Goal: Task Accomplishment & Management: Manage account settings

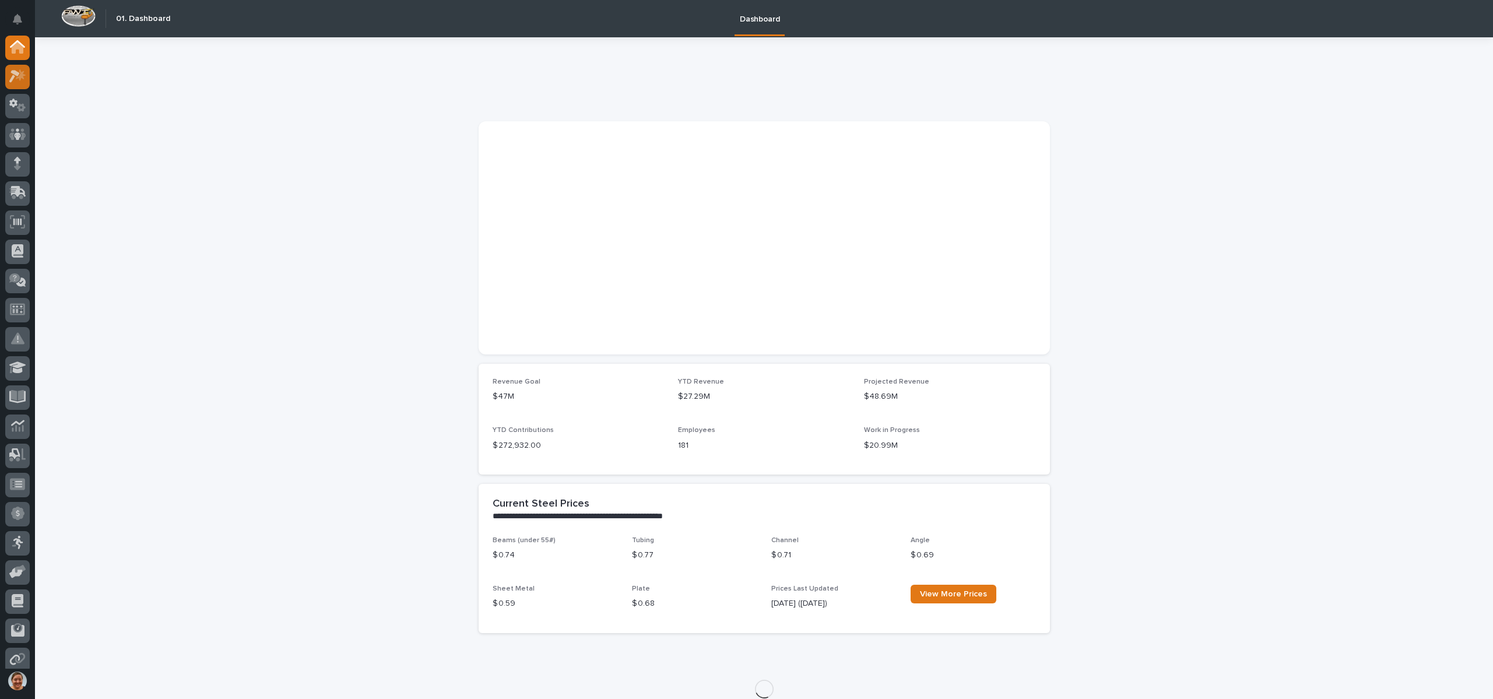
click at [12, 84] on div at bounding box center [17, 77] width 24 height 24
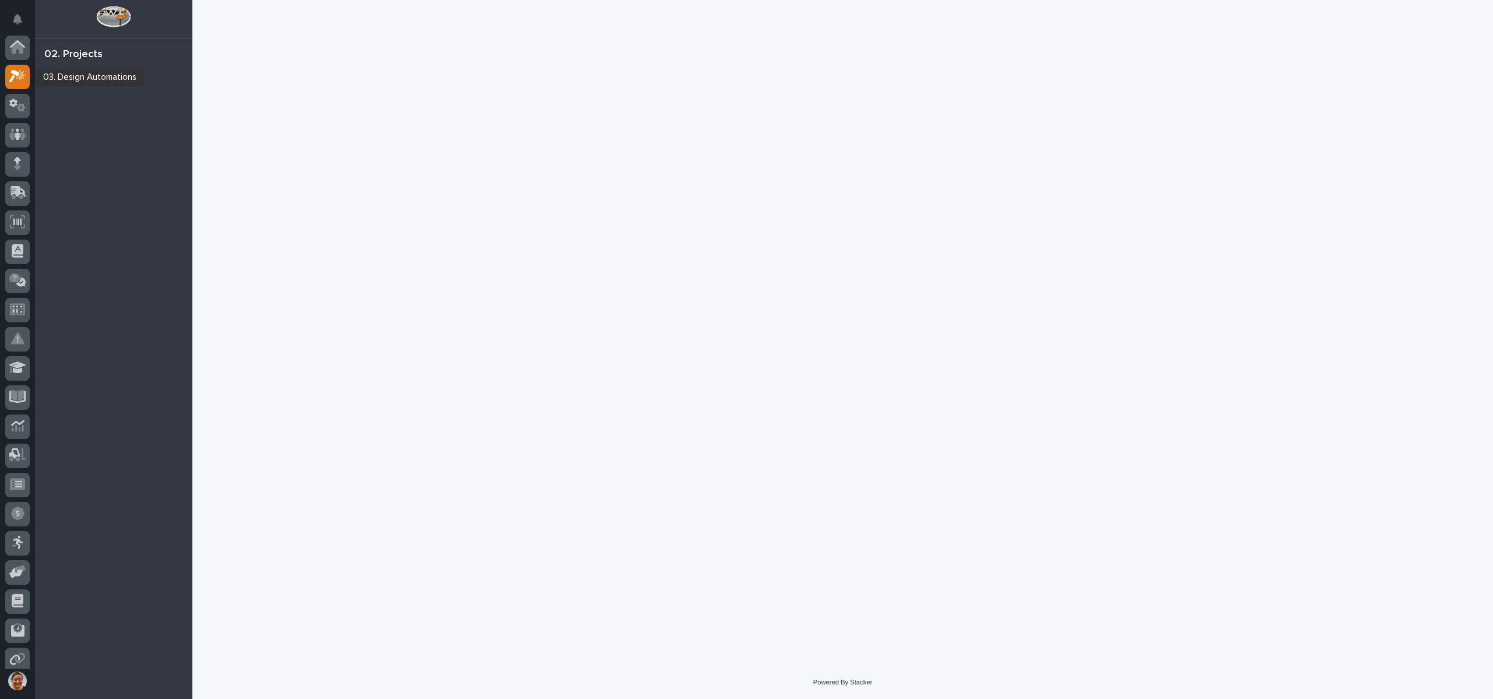
scroll to position [29, 0]
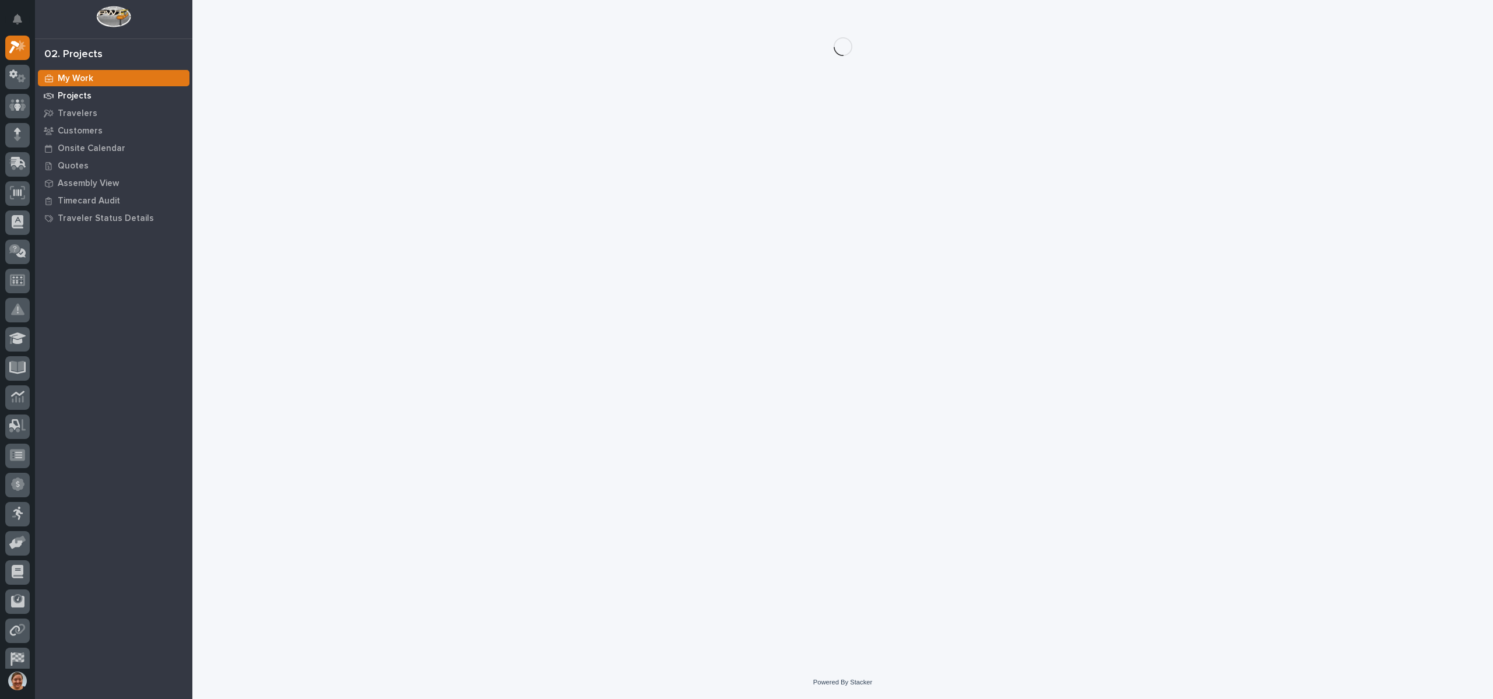
click at [67, 98] on p "Projects" at bounding box center [75, 96] width 34 height 10
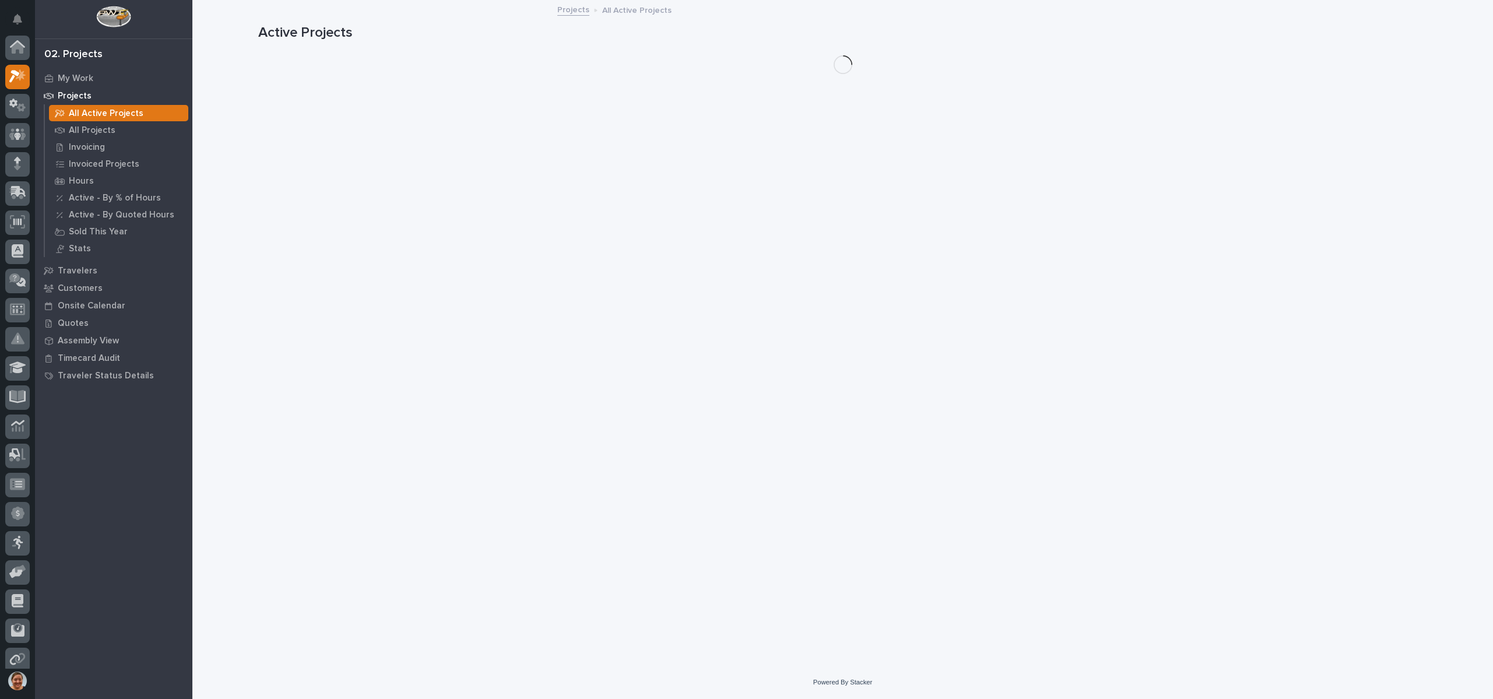
scroll to position [29, 0]
click at [88, 135] on p "All Projects" at bounding box center [92, 130] width 47 height 10
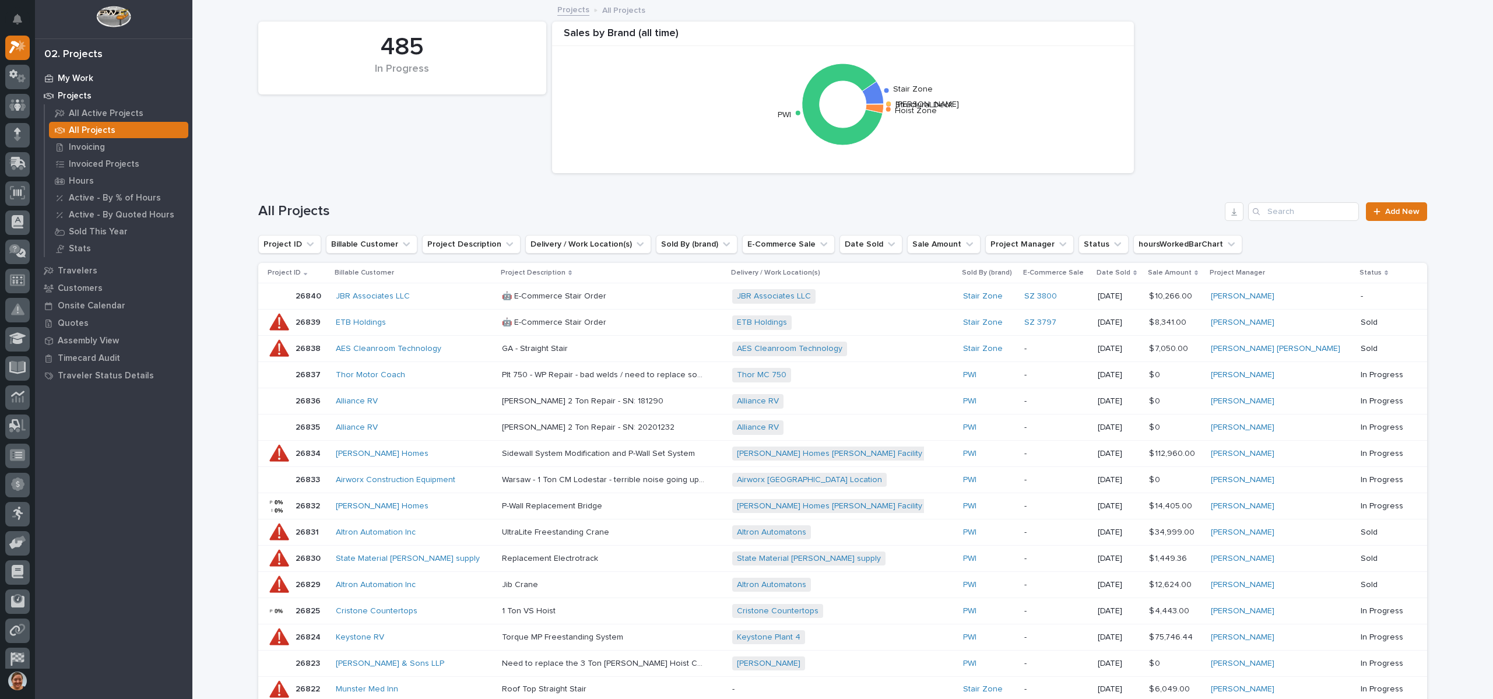
click at [69, 76] on p "My Work" at bounding box center [76, 78] width 36 height 10
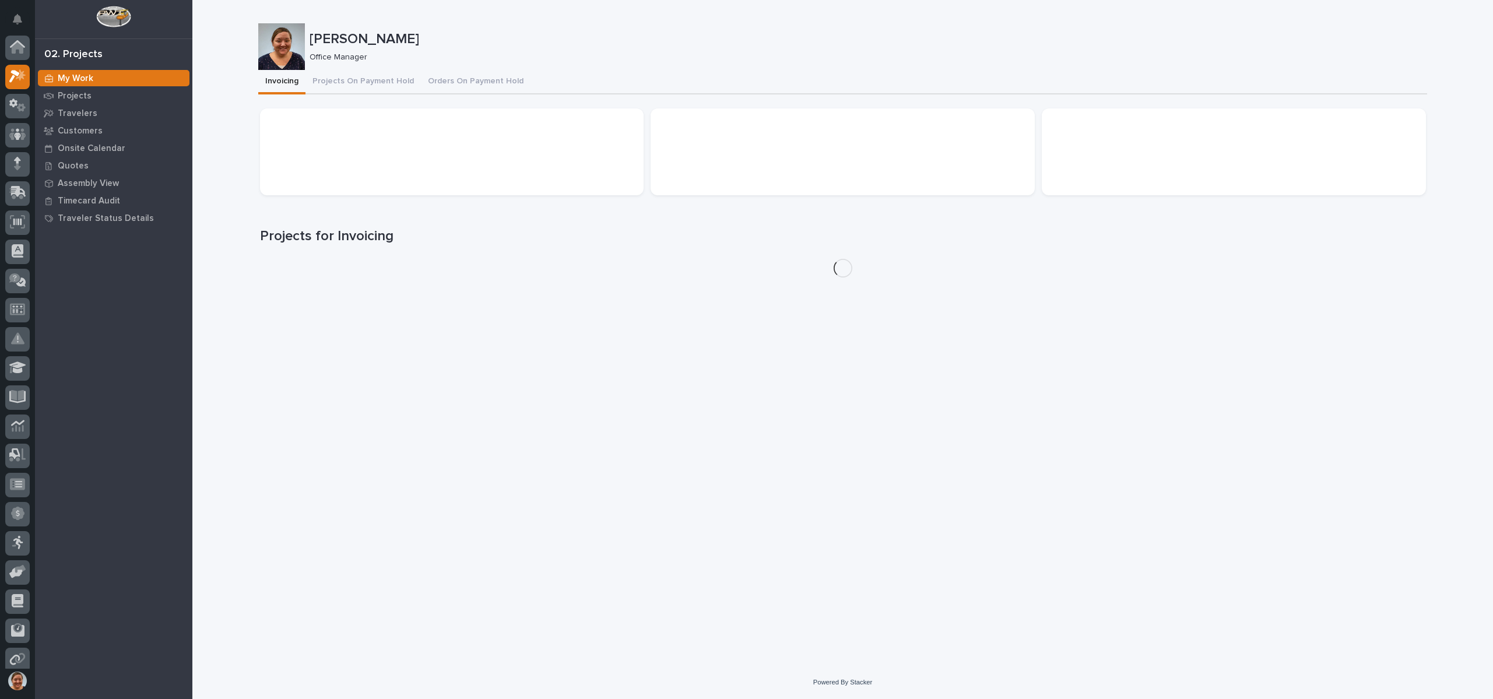
scroll to position [29, 0]
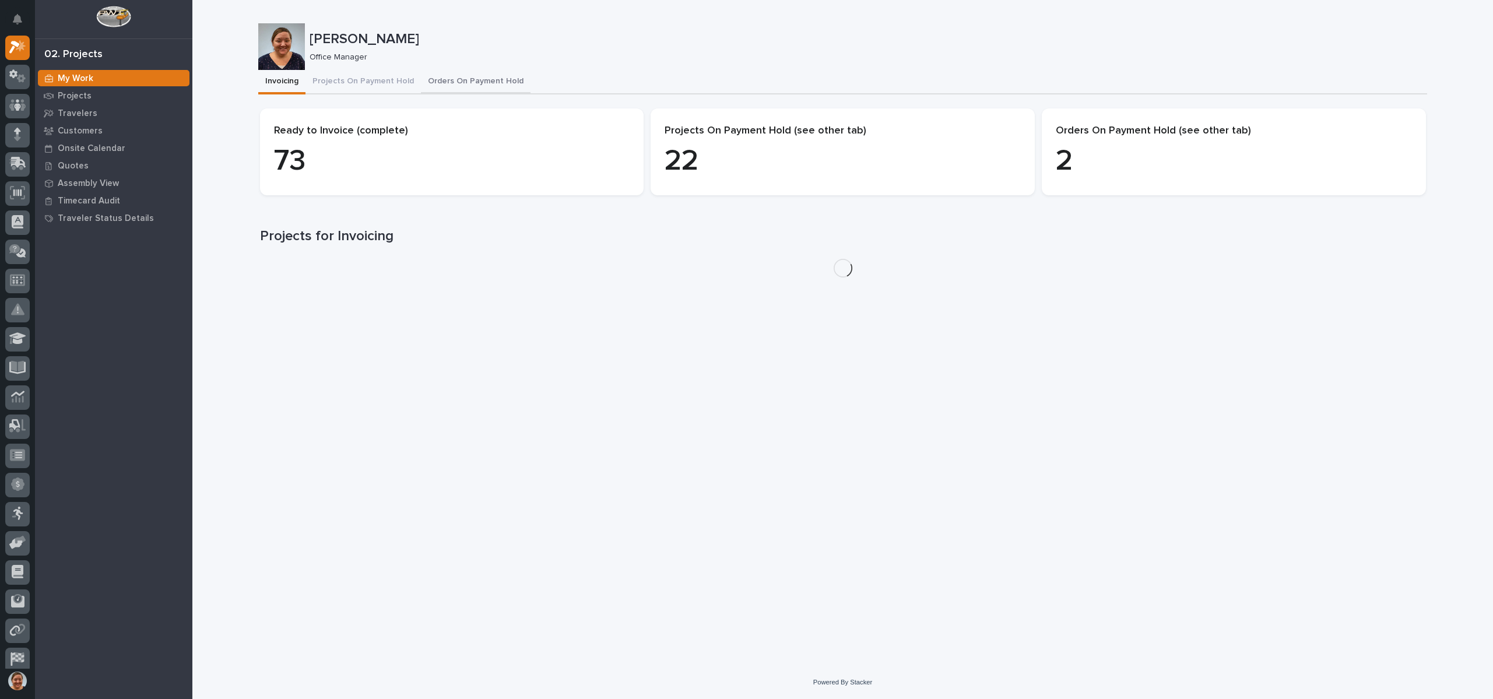
click at [373, 74] on button "Projects On Payment Hold" at bounding box center [362, 82] width 115 height 24
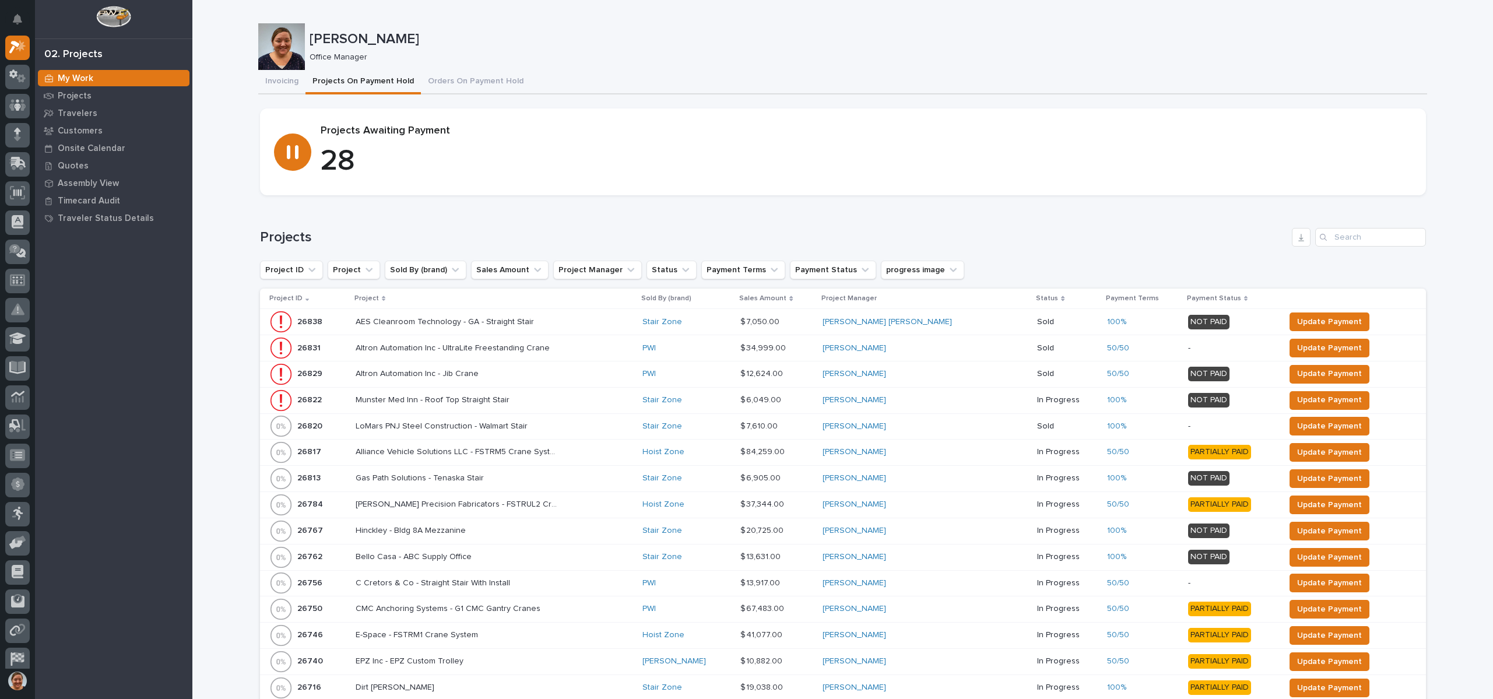
scroll to position [350, 0]
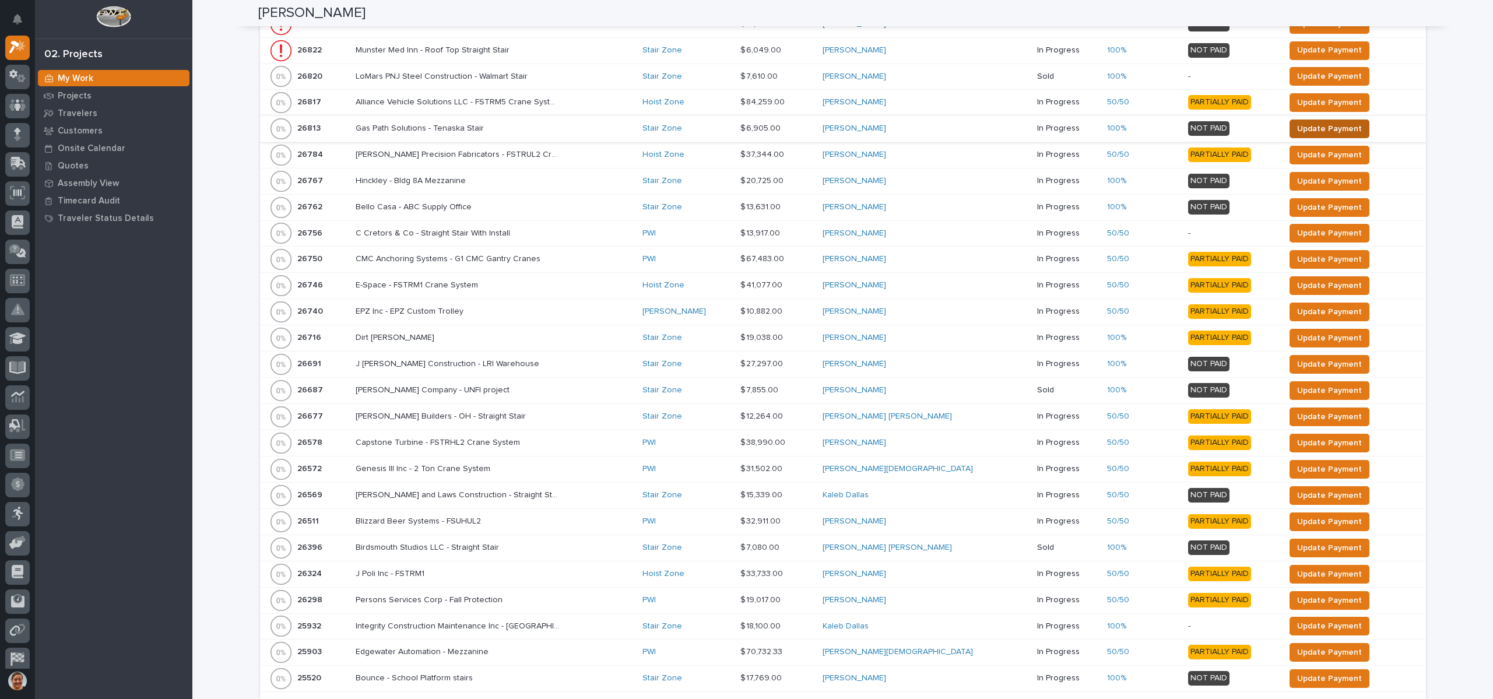
click at [1301, 127] on span "Update Payment" at bounding box center [1329, 129] width 65 height 14
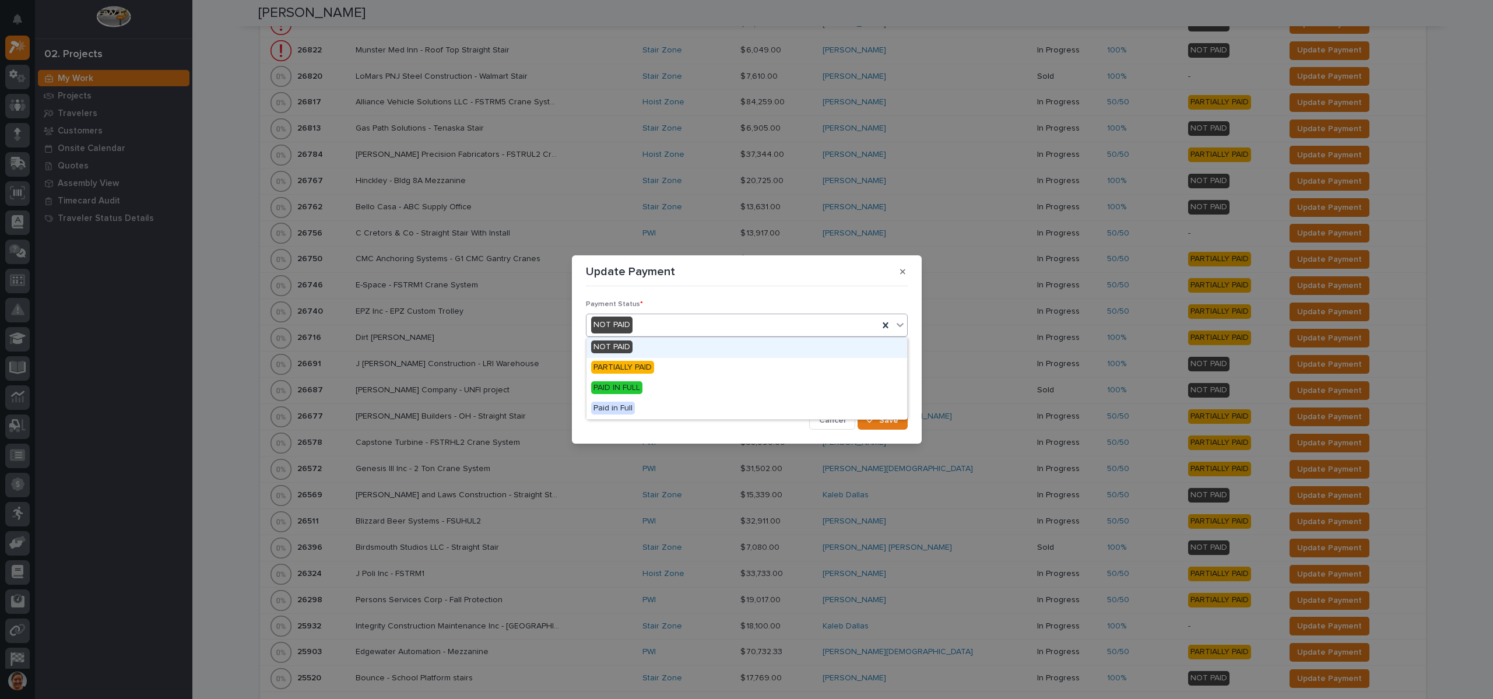
click at [652, 319] on div "NOT PAID" at bounding box center [732, 324] width 292 height 19
click at [640, 383] on span "PAID IN FULL" at bounding box center [616, 387] width 51 height 13
click at [874, 418] on icon "button" at bounding box center [870, 420] width 7 height 5
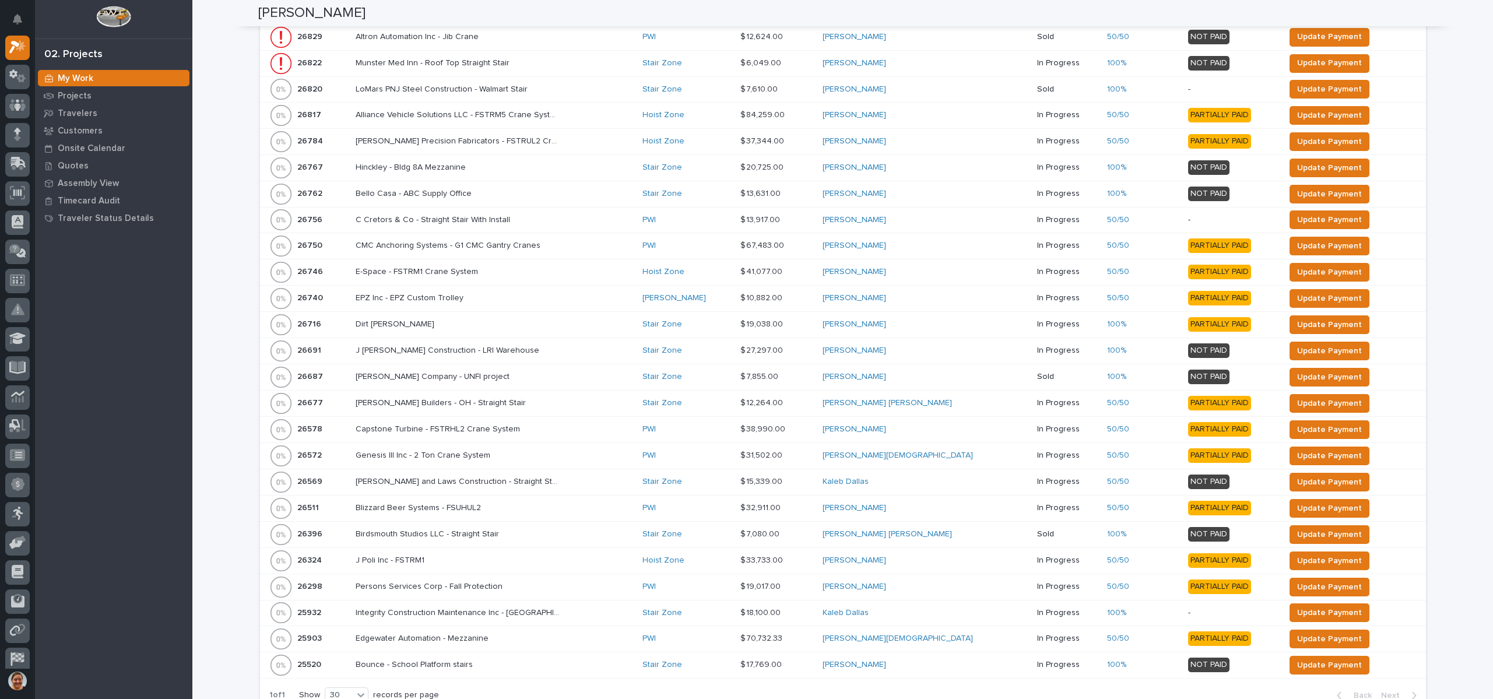
scroll to position [162, 0]
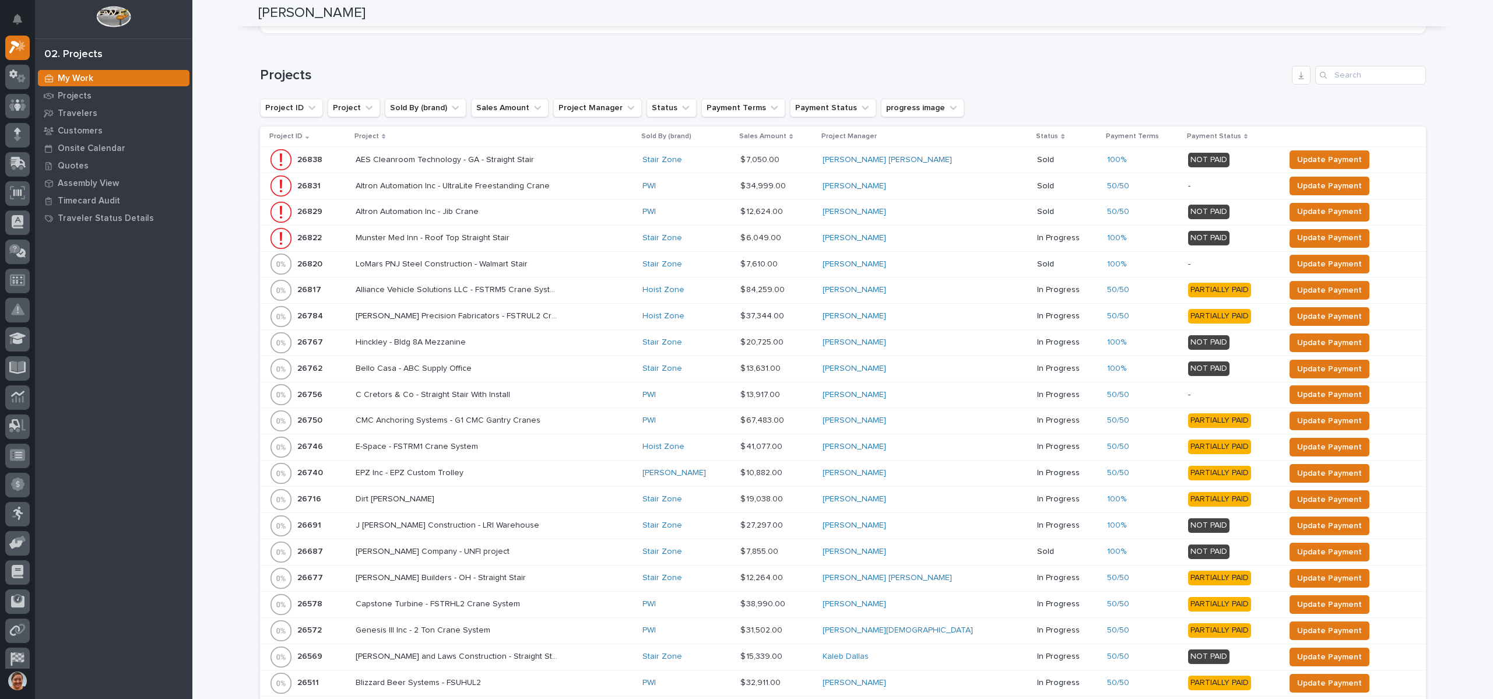
click at [385, 135] on icon at bounding box center [383, 136] width 3 height 5
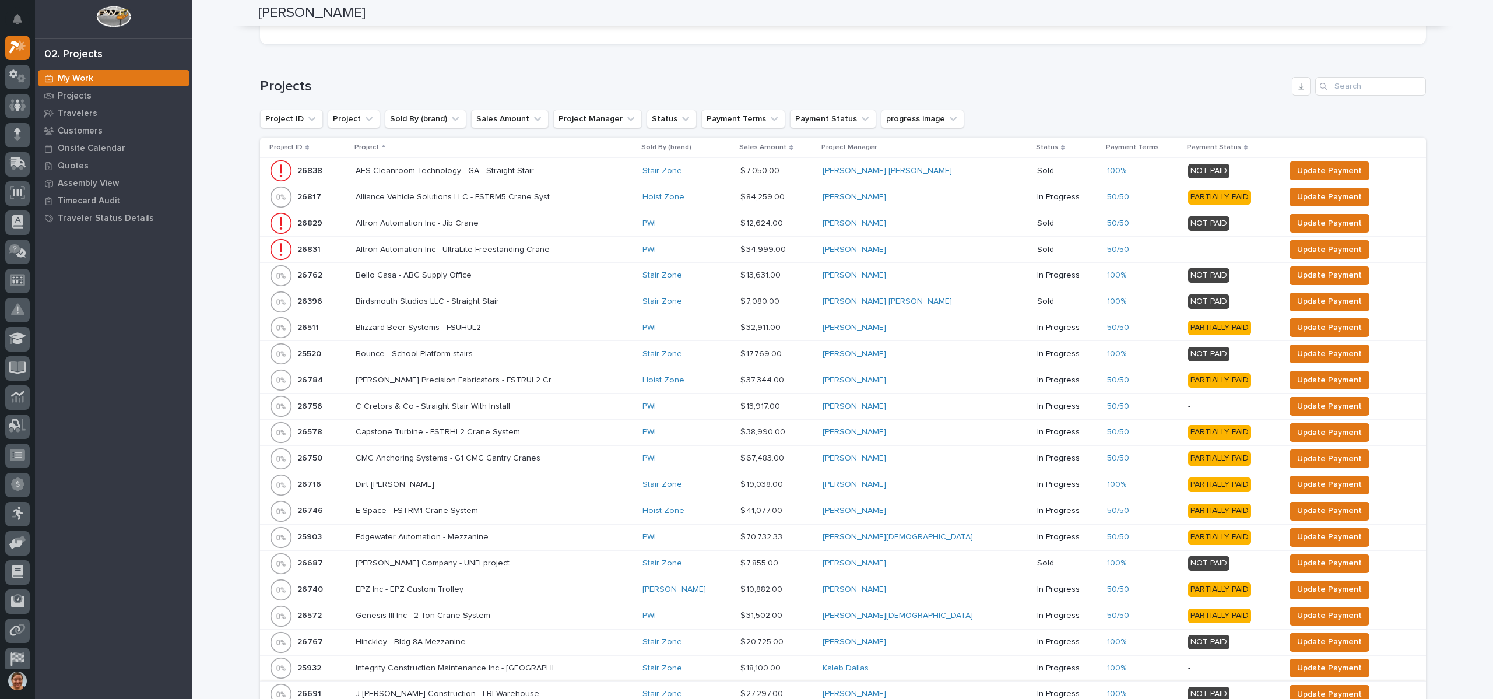
scroll to position [0, 0]
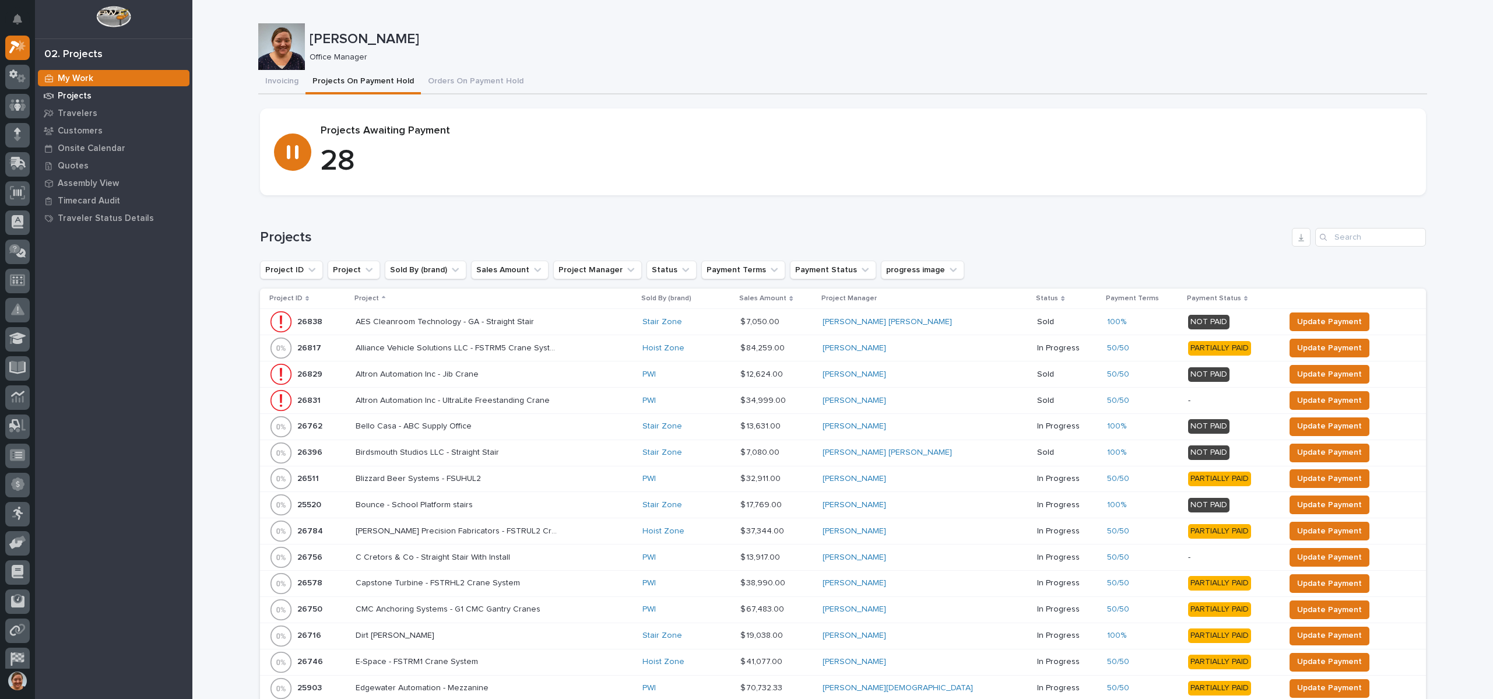
click at [103, 101] on div "Projects" at bounding box center [114, 95] width 152 height 16
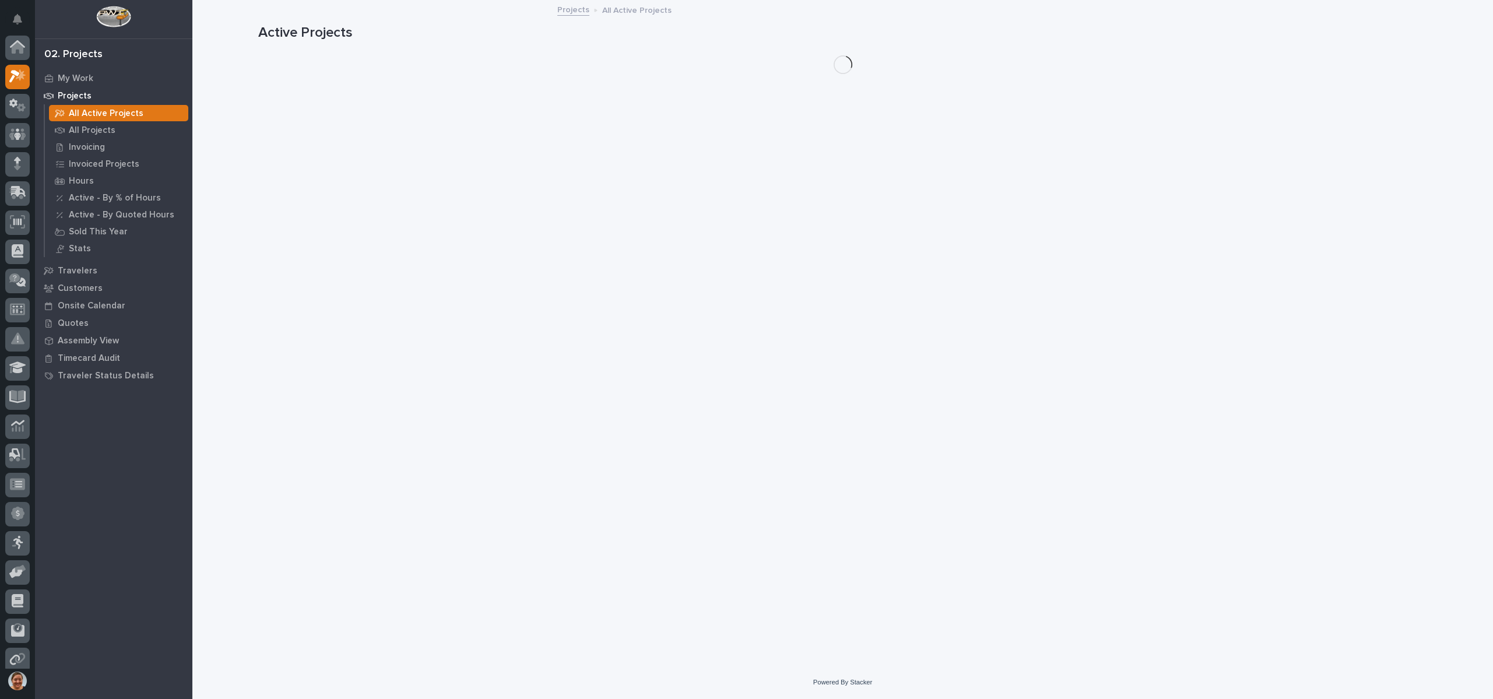
scroll to position [29, 0]
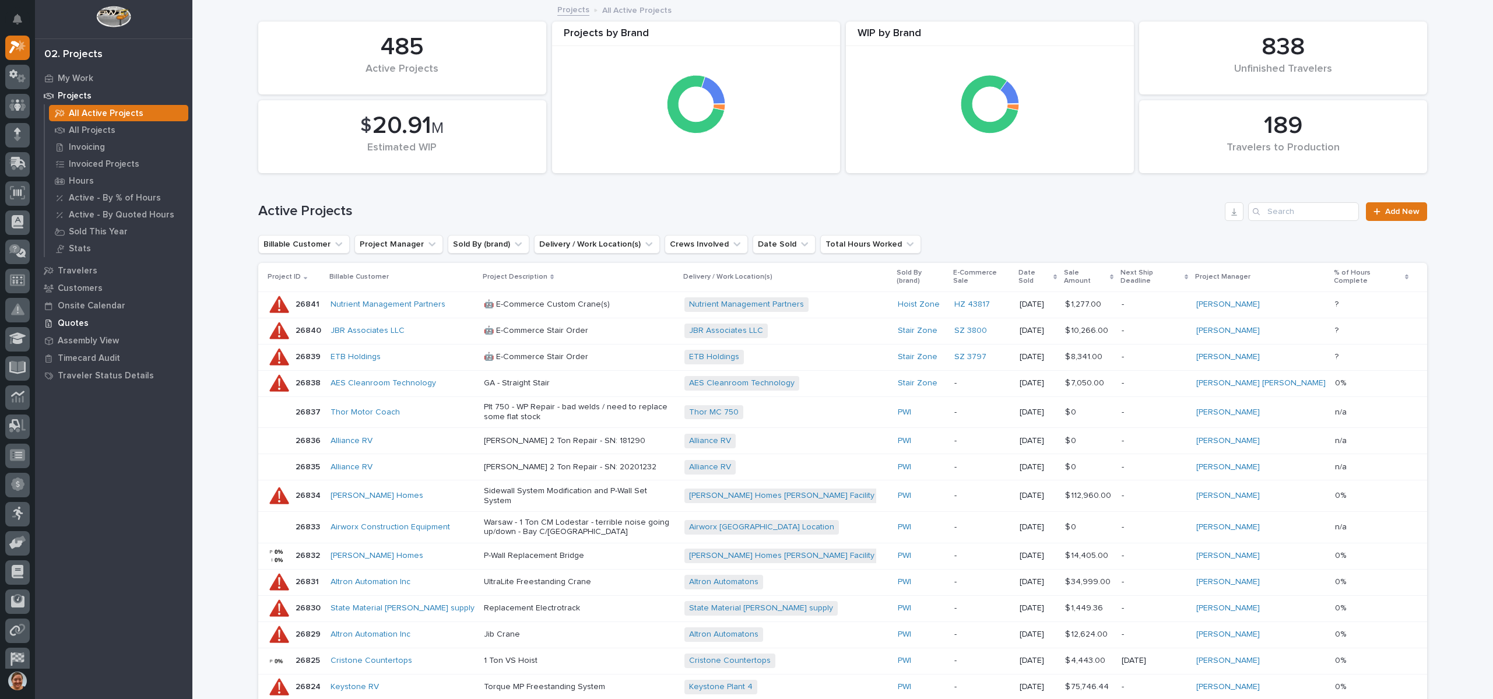
click at [79, 326] on p "Quotes" at bounding box center [73, 323] width 31 height 10
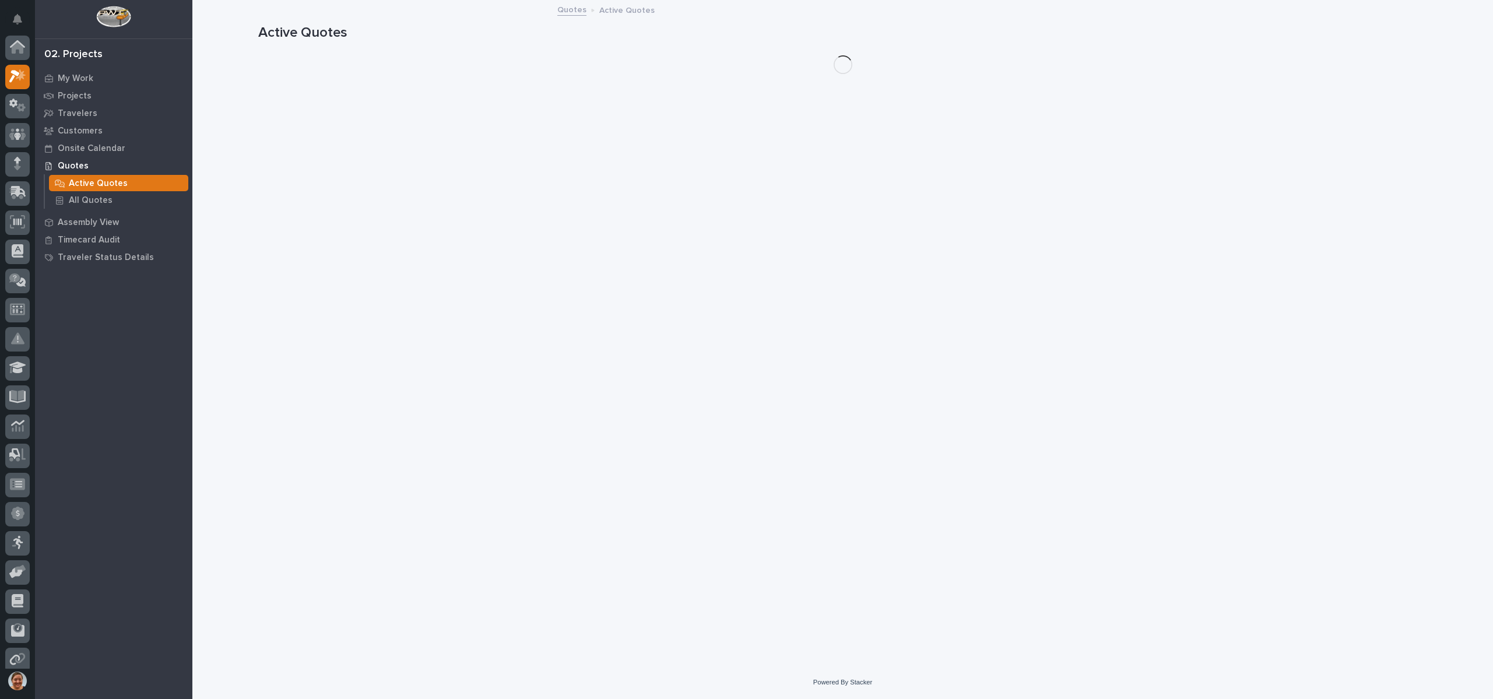
scroll to position [29, 0]
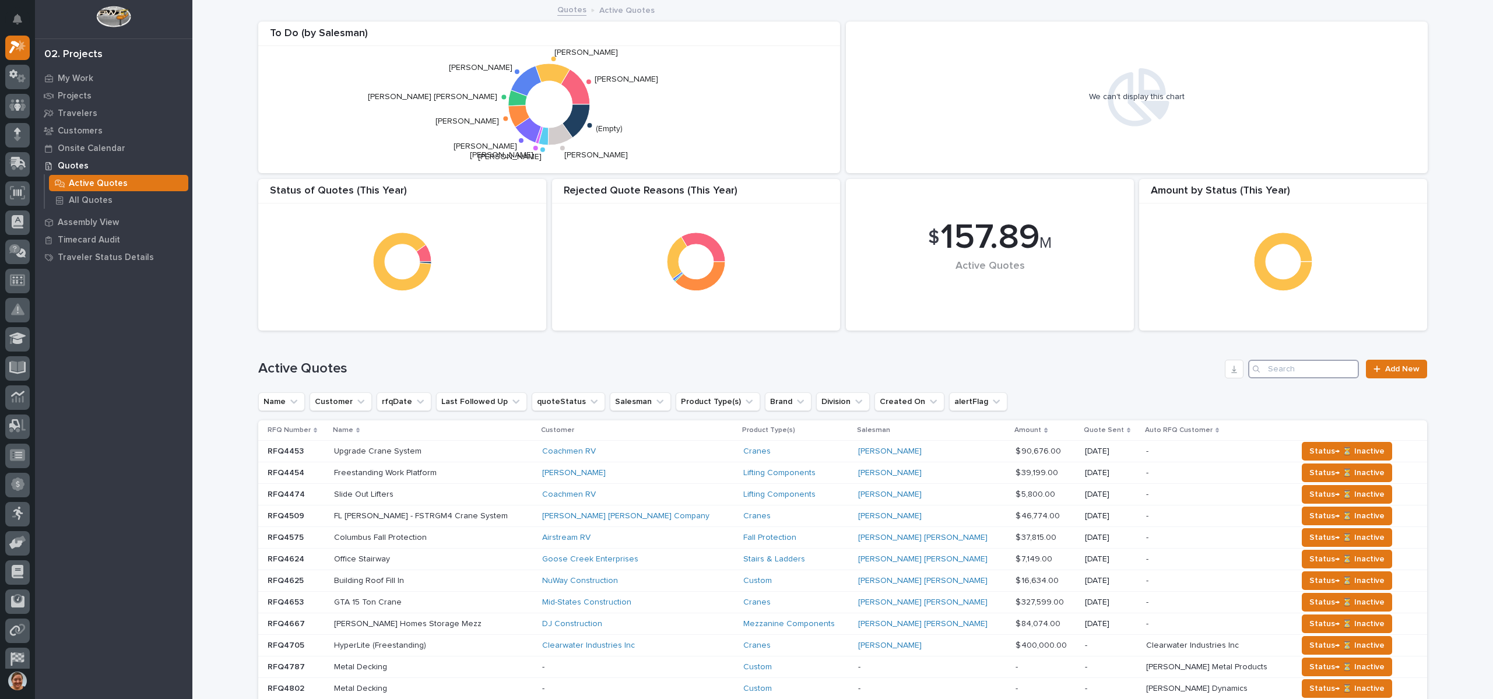
click at [1284, 363] on input "Search" at bounding box center [1303, 369] width 111 height 19
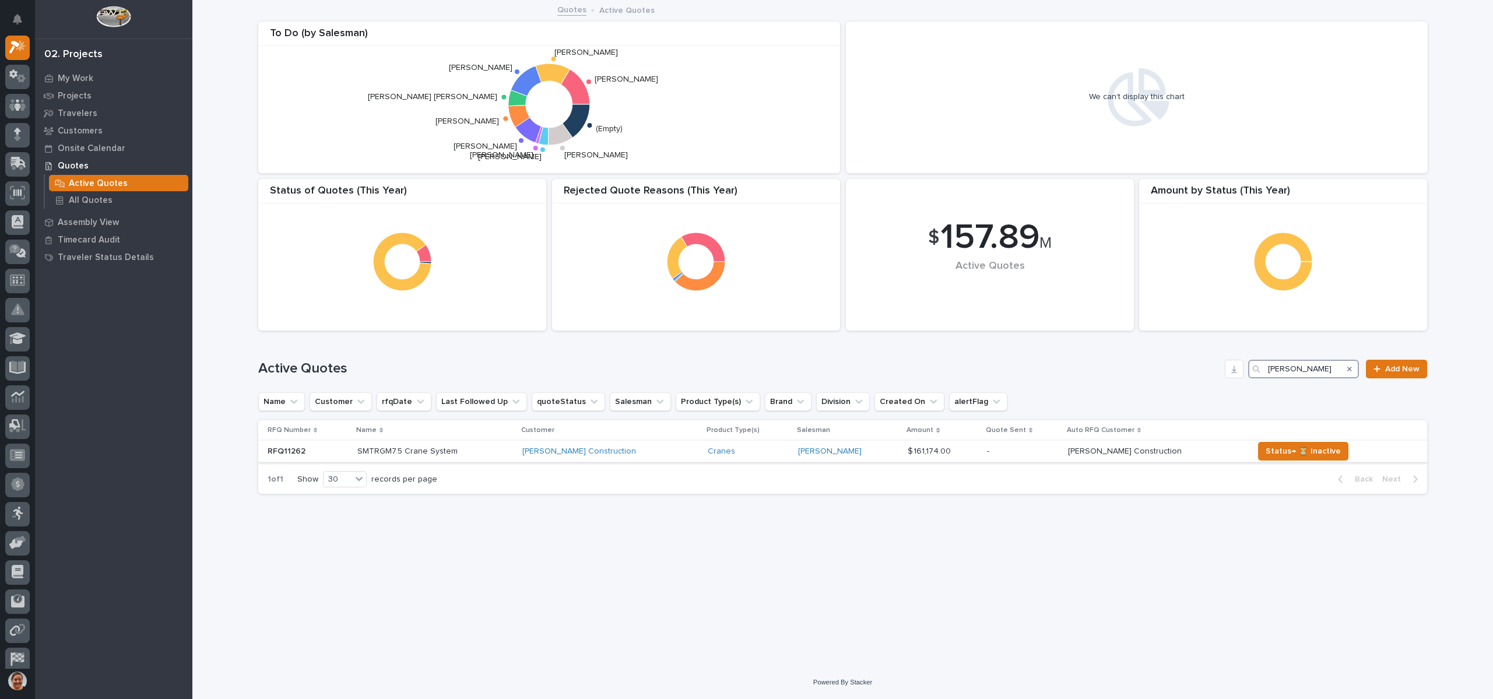
type input "[PERSON_NAME]"
click at [281, 453] on p "RFQ11262" at bounding box center [288, 450] width 40 height 12
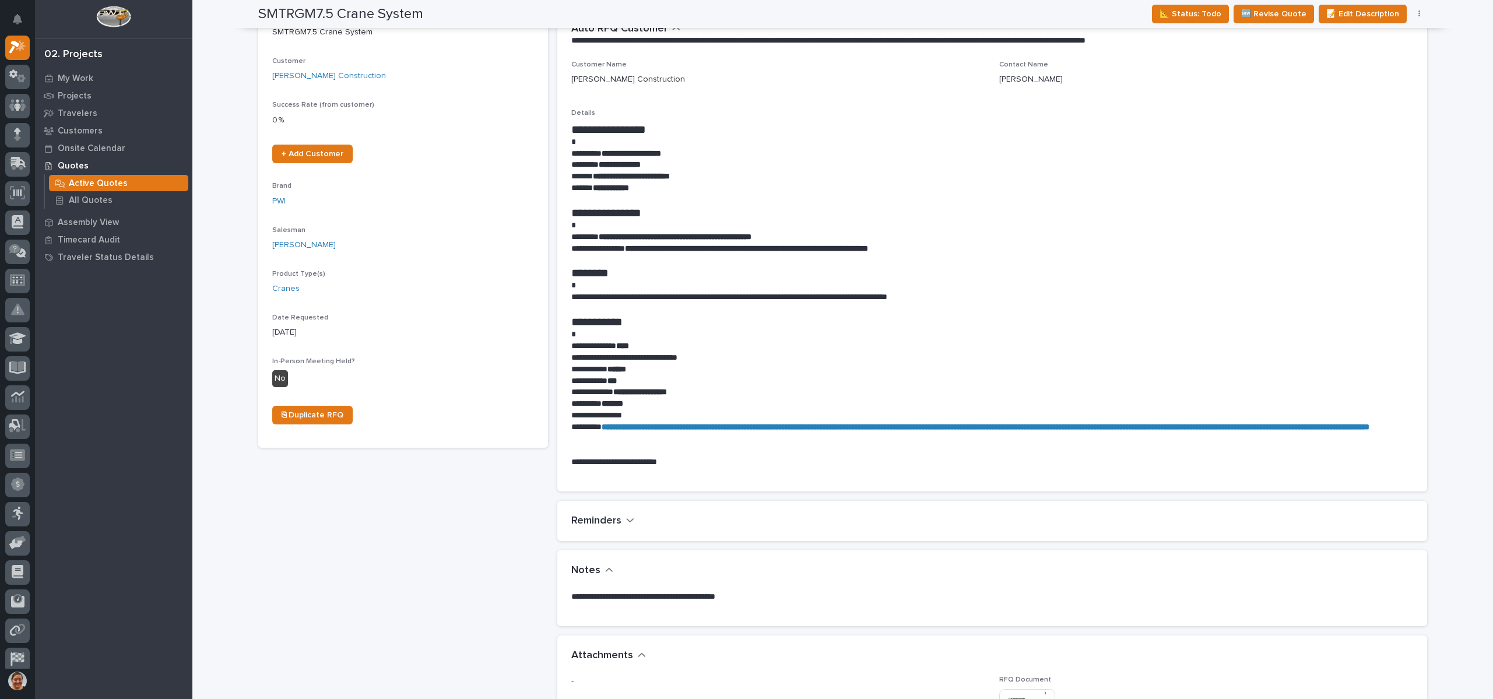
scroll to position [525, 0]
